Goal: Transaction & Acquisition: Purchase product/service

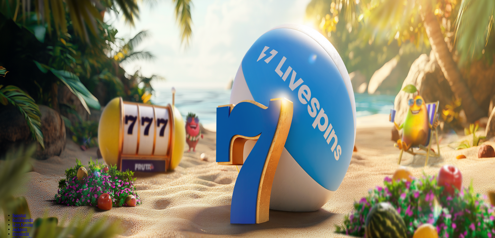
click at [30, 39] on span "Tarjoukset" at bounding box center [20, 37] width 17 height 4
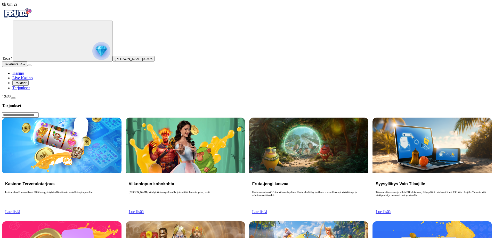
click at [27, 85] on span "Palkkiot" at bounding box center [20, 83] width 12 height 4
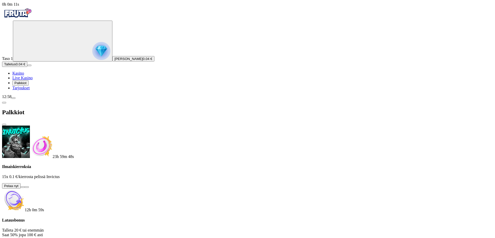
click at [27, 90] on span "Tarjoukset" at bounding box center [20, 88] width 17 height 4
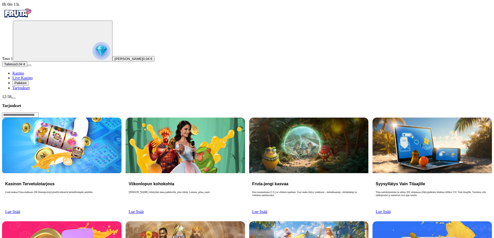
click at [20, 210] on span "Lue lisää" at bounding box center [12, 212] width 15 height 4
click at [118, 191] on p "Lisää makua Fruta-matkaasi 200 ilmaispyöräytyksellä mikserin herkullisimpiin pe…" at bounding box center [61, 199] width 113 height 16
click at [20, 210] on span "Lue lisää" at bounding box center [12, 212] width 15 height 4
click at [114, 61] on span "[PERSON_NAME]" at bounding box center [128, 59] width 28 height 4
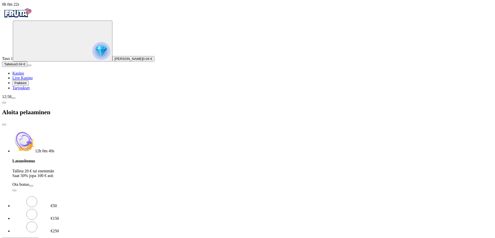
click at [27, 85] on span "Palkkiot" at bounding box center [20, 83] width 12 height 4
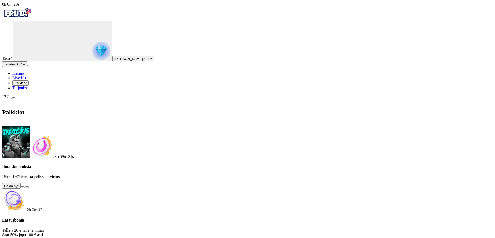
click at [25, 90] on link "Tarjoukset" at bounding box center [20, 88] width 17 height 4
click at [27, 85] on span "Palkkiot" at bounding box center [20, 83] width 12 height 4
click at [4, 125] on span "close icon" at bounding box center [4, 125] width 0 height 0
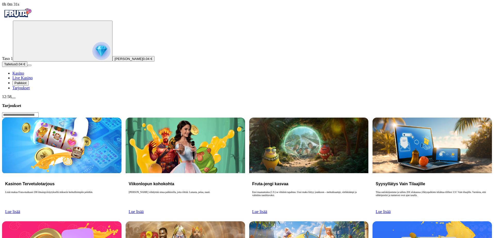
click at [24, 76] on span "Kasino" at bounding box center [18, 73] width 12 height 4
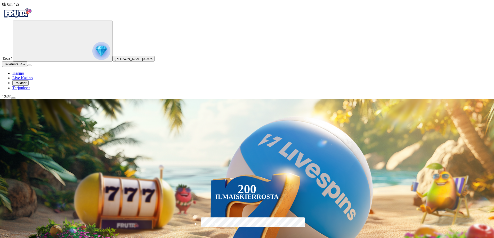
click at [27, 67] on button "Talletus 0.04 €" at bounding box center [14, 64] width 25 height 5
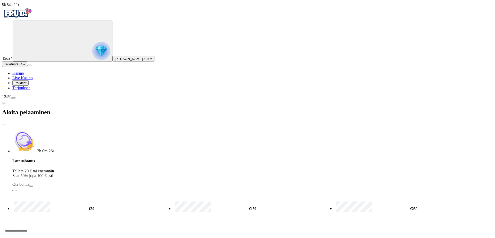
click at [89, 201] on label "€50" at bounding box center [91, 209] width 158 height 16
click at [37, 223] on input "**" at bounding box center [19, 230] width 35 height 15
type input "*"
type input "**"
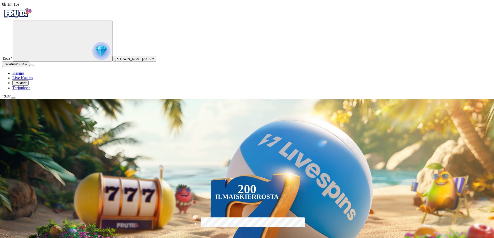
click at [196, 99] on div "200 Ilmaiskierrosta €50 €150 €250 *** € € Talleta ja pelaa 200 kierrätysvapaata…" at bounding box center [247, 187] width 522 height 176
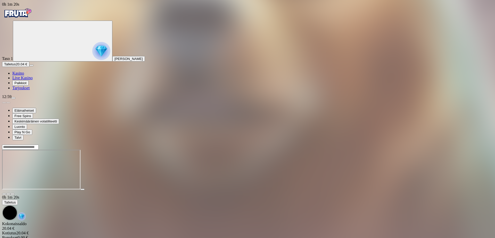
click at [4, 194] on span "close icon" at bounding box center [4, 194] width 0 height 0
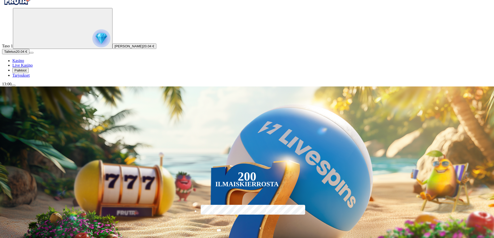
scroll to position [10, 0]
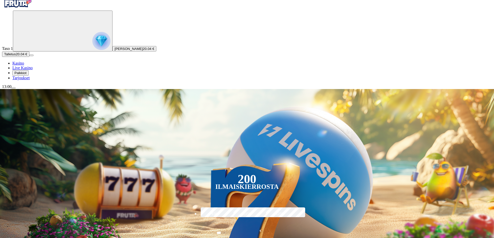
type input "****"
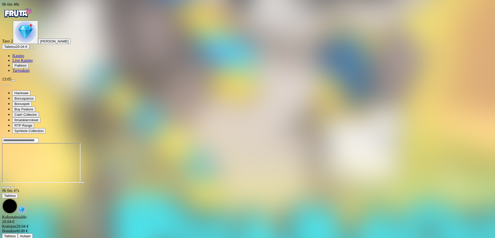
click at [39, 138] on input "Search" at bounding box center [20, 140] width 37 height 5
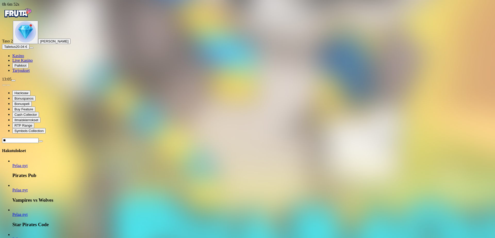
type input "*"
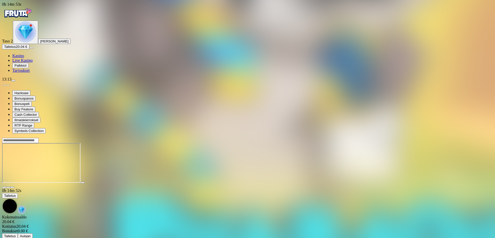
click at [4, 188] on span "close icon" at bounding box center [4, 188] width 0 height 0
